Goal: Find specific page/section: Find specific page/section

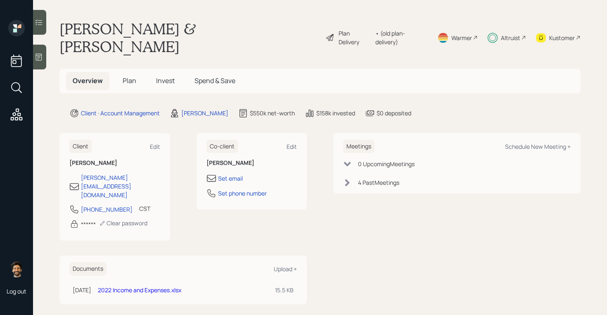
click at [501, 33] on div "Altruist" at bounding box center [510, 37] width 19 height 9
